Goal: Communication & Community: Answer question/provide support

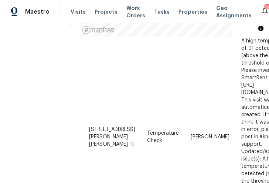
scroll to position [407, 0]
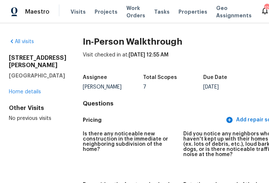
click at [13, 96] on div "[STREET_ADDRESS][PERSON_NAME] Home details" at bounding box center [34, 74] width 50 height 41
click at [15, 95] on link "Home details" at bounding box center [25, 91] width 32 height 5
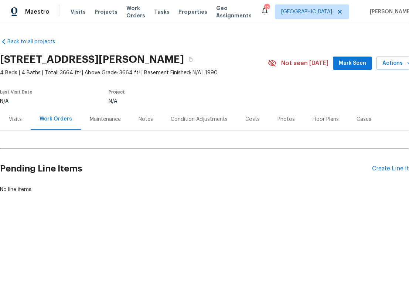
click at [18, 121] on div "Visits" at bounding box center [15, 119] width 13 height 7
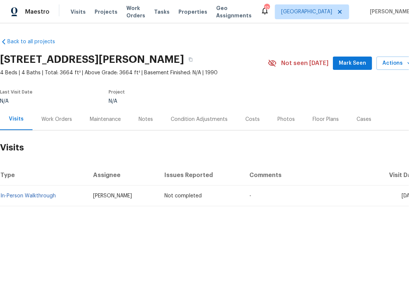
drag, startPoint x: 268, startPoint y: 252, endPoint x: 125, endPoint y: 252, distance: 142.7
click at [139, 120] on div "Notes" at bounding box center [146, 119] width 14 height 7
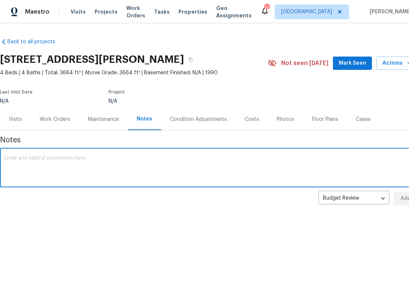
click at [107, 170] on textarea at bounding box center [208, 169] width 409 height 26
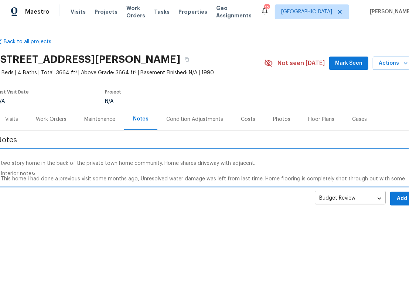
scroll to position [10, 0]
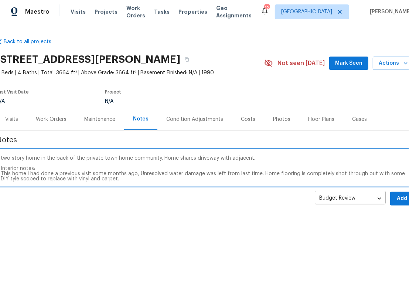
click at [13, 180] on textarea "In person walkthrough completed. two story home in the back of the private town…" at bounding box center [205, 169] width 409 height 26
click at [138, 176] on textarea "In person walkthrough completed. two story home in the back of the private town…" at bounding box center [205, 169] width 409 height 26
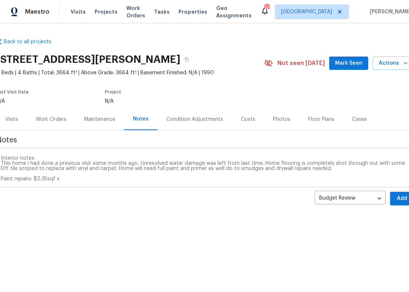
click at [62, 177] on textarea "In person walkthrough completed. two story home in the back of the private town…" at bounding box center [205, 169] width 409 height 26
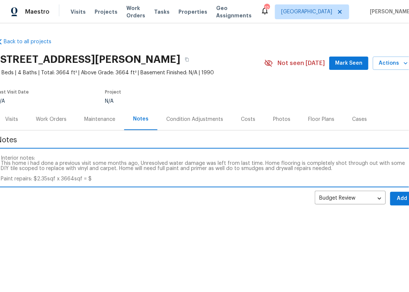
click at [220, 179] on textarea "In person walkthrough completed. two story home in the back of the private town…" at bounding box center [205, 169] width 409 height 26
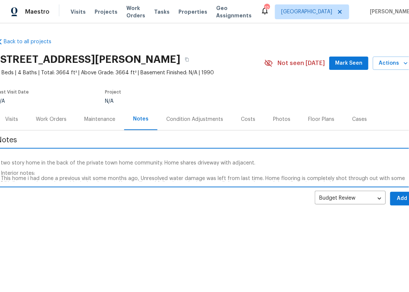
scroll to position [0, 0]
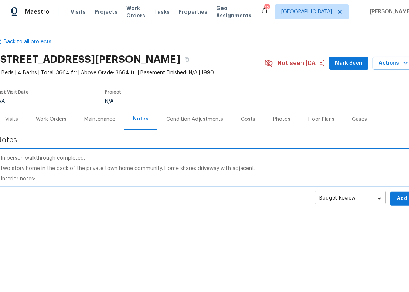
click at [256, 170] on textarea "In person walkthrough completed. two story home in the back of the private town…" at bounding box center [205, 169] width 409 height 26
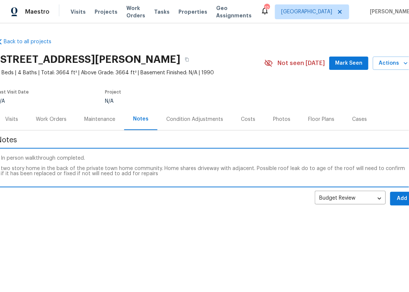
type textarea "In person walkthrough completed. two story home in the back of the private town…"
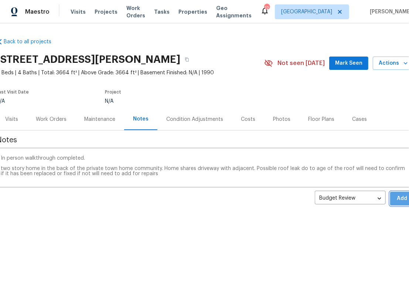
click at [269, 183] on button "Add" at bounding box center [402, 199] width 24 height 14
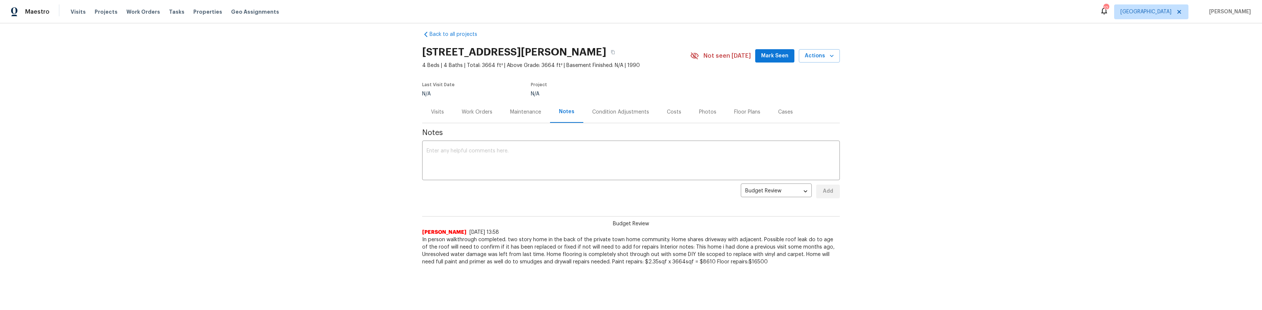
scroll to position [30, 0]
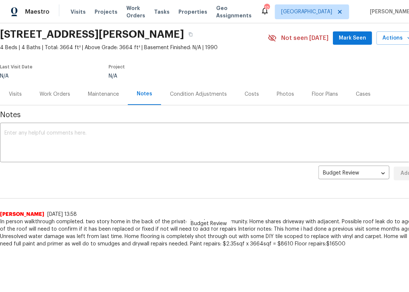
drag, startPoint x: 254, startPoint y: 205, endPoint x: 129, endPoint y: 229, distance: 127.6
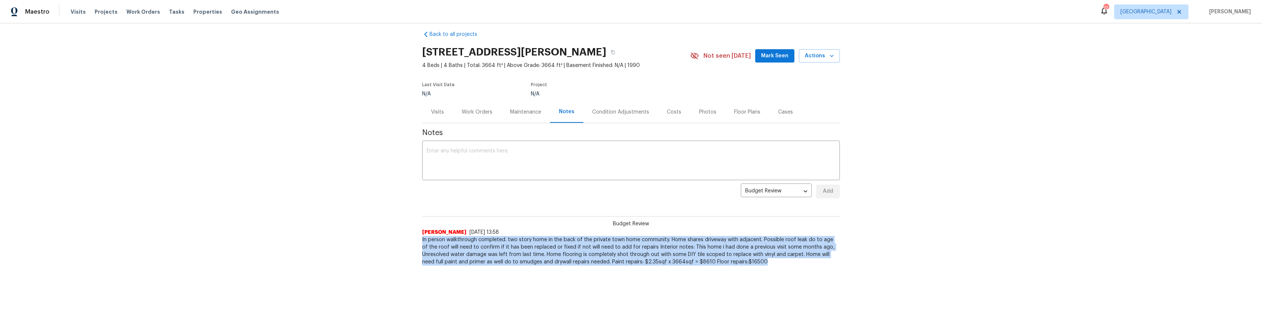
drag, startPoint x: 758, startPoint y: 257, endPoint x: 416, endPoint y: 234, distance: 342.5
click at [269, 183] on div "Back to all projects [STREET_ADDRESS][PERSON_NAME] 4 Beds | 4 Baths | Total: 36…" at bounding box center [631, 166] width 1262 height 287
copy span "In person walkthrough completed. two story home in the back of the private town…"
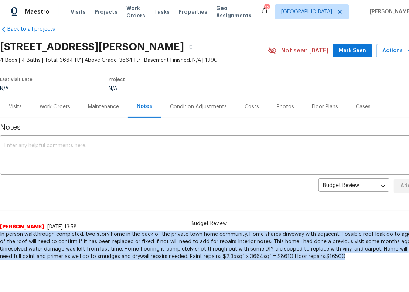
scroll to position [30, 0]
